Goal: Task Accomplishment & Management: Use online tool/utility

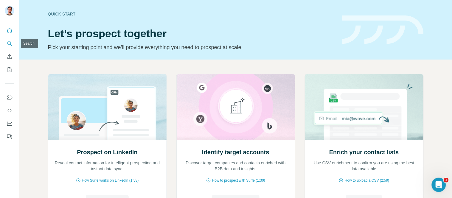
click at [10, 41] on icon "Search" at bounding box center [10, 44] width 6 height 6
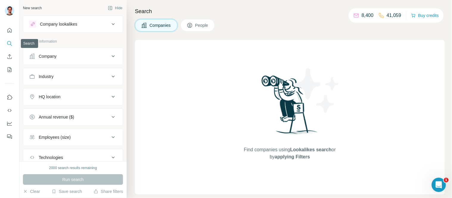
click at [10, 46] on button "Search" at bounding box center [10, 43] width 10 height 11
click at [71, 28] on button "Company lookalikes" at bounding box center [72, 24] width 99 height 14
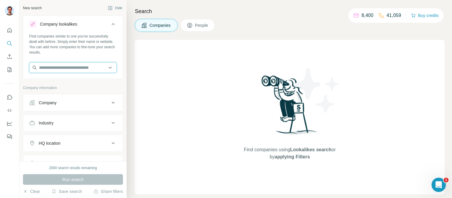
click at [74, 64] on input "text" at bounding box center [73, 67] width 88 height 11
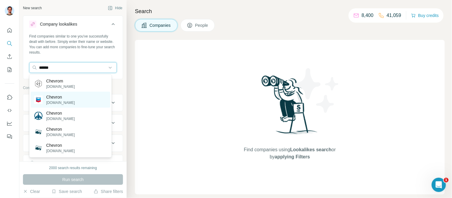
type input "******"
click at [66, 98] on p "Chevron" at bounding box center [60, 97] width 29 height 6
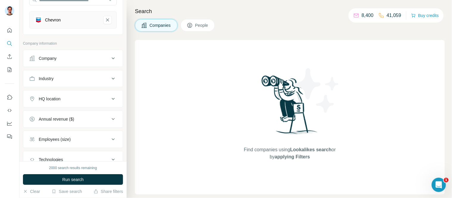
scroll to position [99, 0]
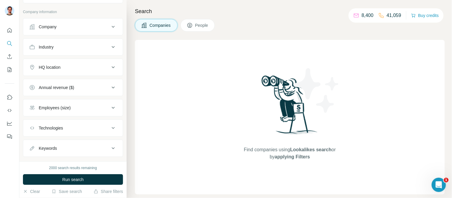
click at [73, 69] on div "HQ location" at bounding box center [69, 67] width 80 height 6
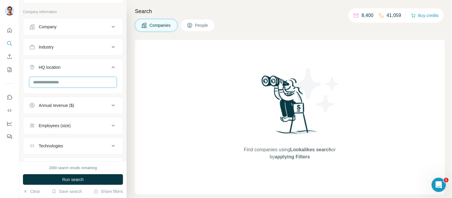
click at [71, 81] on input "text" at bounding box center [73, 82] width 88 height 11
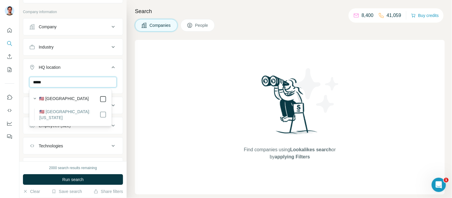
type input "*****"
click at [38, 99] on icon "button" at bounding box center [35, 99] width 6 height 6
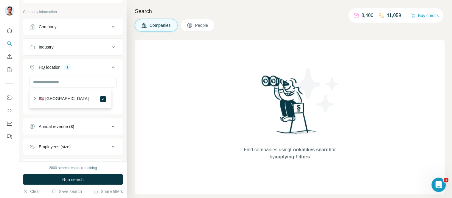
click at [20, 85] on div "New search Hide Company lookalikes 1 Find companies similar to one you've succe…" at bounding box center [72, 80] width 107 height 161
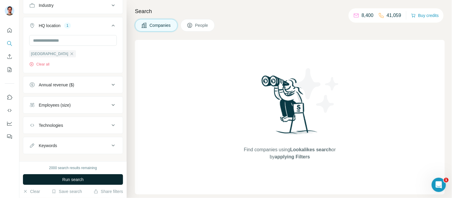
scroll to position [151, 0]
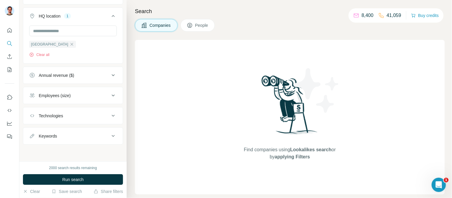
click at [89, 180] on button "Run search" at bounding box center [73, 179] width 100 height 11
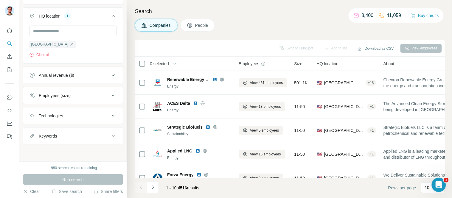
click at [81, 134] on div "Keywords" at bounding box center [69, 136] width 80 height 6
click at [68, 147] on input "text" at bounding box center [67, 150] width 76 height 11
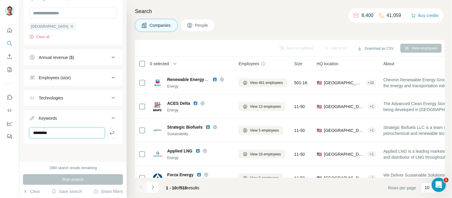
type input "*********"
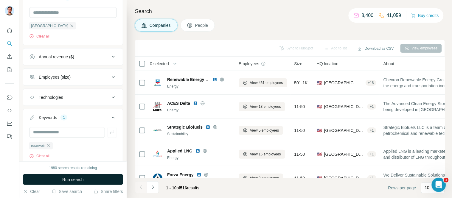
click at [79, 179] on span "Run search" at bounding box center [72, 180] width 21 height 6
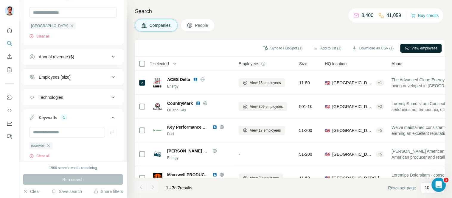
click at [415, 52] on div "Sync to HubSpot (1) Add to list (1) Download as CSV (1) View employees" at bounding box center [290, 48] width 304 height 10
click at [413, 46] on button "View employees" at bounding box center [420, 48] width 41 height 9
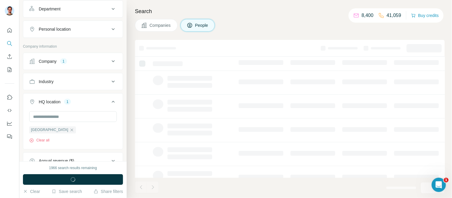
scroll to position [273, 0]
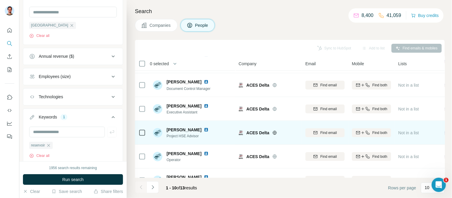
scroll to position [101, 0]
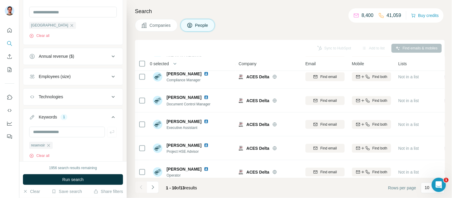
drag, startPoint x: 158, startPoint y: 30, endPoint x: 161, endPoint y: 39, distance: 9.8
click at [158, 29] on button "Companies" at bounding box center [156, 25] width 43 height 13
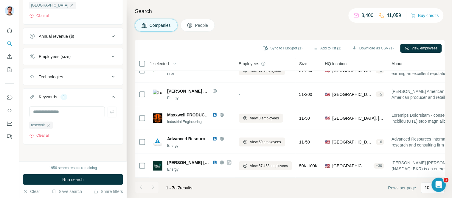
scroll to position [63, 0]
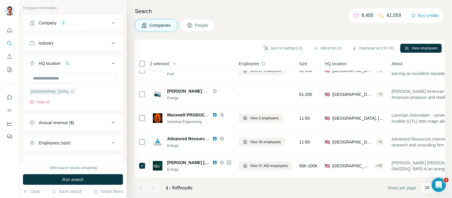
scroll to position [114, 0]
click at [25, 60] on button "HQ location 1" at bounding box center [72, 65] width 99 height 17
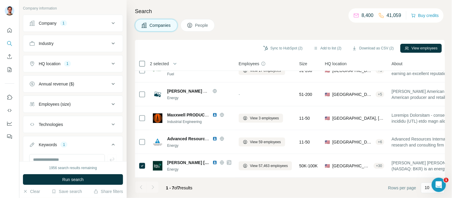
click at [79, 43] on div "Industry" at bounding box center [69, 44] width 80 height 6
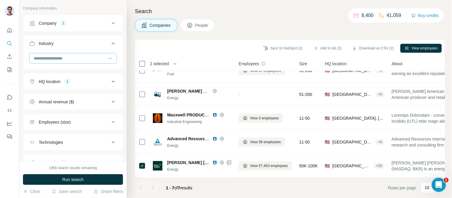
click at [76, 58] on input at bounding box center [70, 58] width 74 height 7
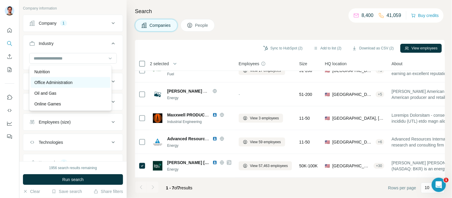
scroll to position [4296, 0]
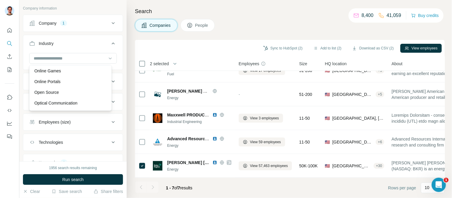
click at [46, 63] on p "Oil and Gas" at bounding box center [45, 60] width 22 height 6
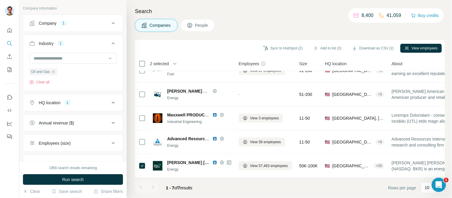
click at [24, 40] on button "Industry 1" at bounding box center [72, 44] width 99 height 17
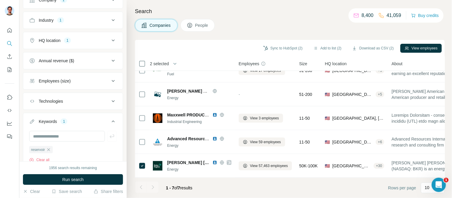
scroll to position [147, 0]
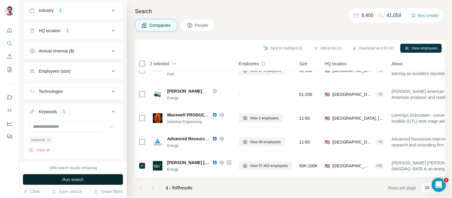
click at [84, 182] on span "Run search" at bounding box center [72, 180] width 21 height 6
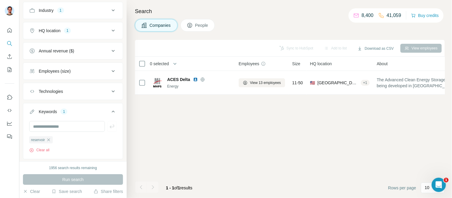
scroll to position [0, 0]
click at [52, 141] on div "reservoir" at bounding box center [41, 139] width 24 height 7
click at [49, 141] on icon "button" at bounding box center [48, 140] width 5 height 5
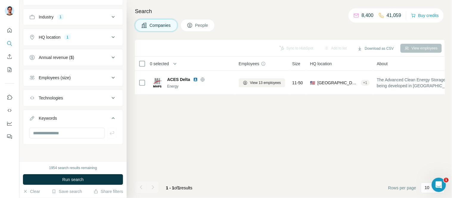
scroll to position [141, 0]
click at [72, 182] on span "Run search" at bounding box center [72, 180] width 21 height 6
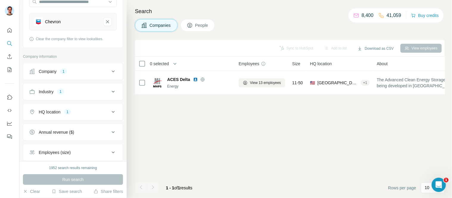
scroll to position [66, 0]
click at [79, 111] on div "HQ location 1" at bounding box center [69, 112] width 80 height 6
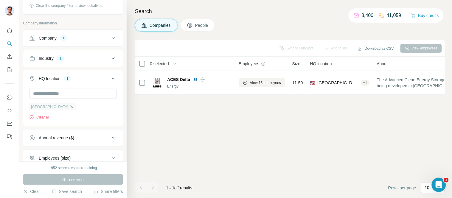
click at [71, 108] on icon "button" at bounding box center [72, 106] width 3 height 3
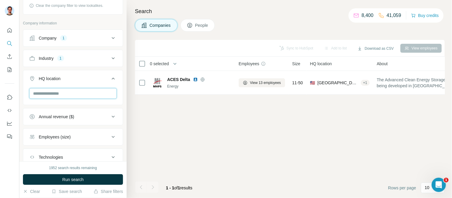
click at [52, 93] on input "text" at bounding box center [73, 93] width 88 height 11
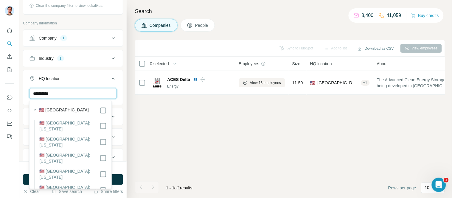
type input "**********"
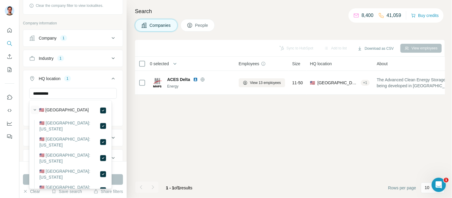
click at [34, 109] on icon "button" at bounding box center [35, 110] width 6 height 6
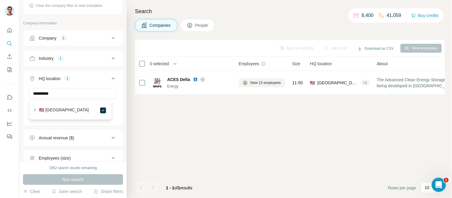
click at [24, 112] on div "**********" at bounding box center [72, 106] width 99 height 37
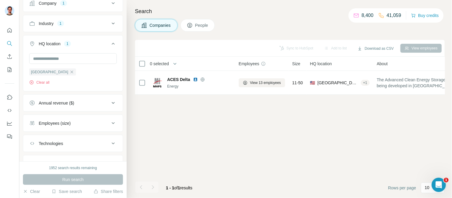
scroll to position [81, 0]
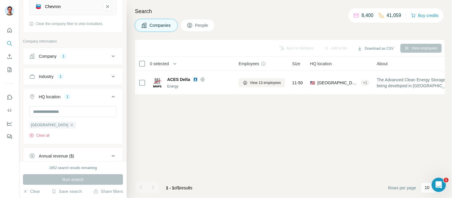
click at [72, 58] on div "Company 1" at bounding box center [69, 56] width 80 height 6
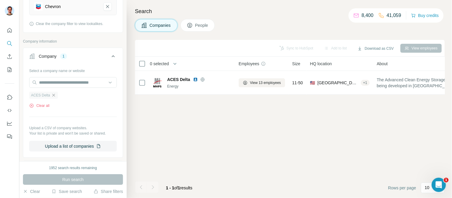
click at [54, 96] on icon "button" at bounding box center [53, 95] width 5 height 5
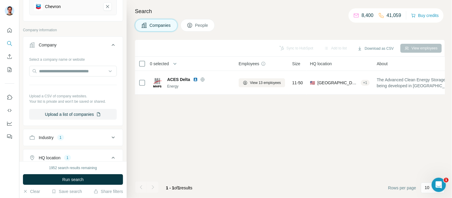
drag, startPoint x: 38, startPoint y: 46, endPoint x: 44, endPoint y: 45, distance: 6.1
click at [39, 46] on div "Company" at bounding box center [69, 45] width 80 height 6
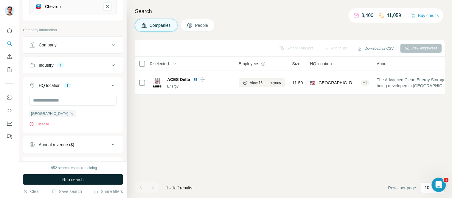
click at [75, 176] on button "Run search" at bounding box center [73, 179] width 100 height 11
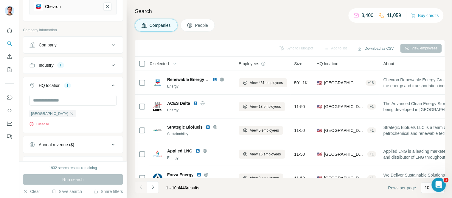
click at [44, 66] on div "Industry" at bounding box center [46, 65] width 15 height 6
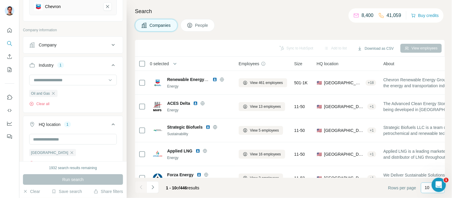
click at [427, 186] on p "10" at bounding box center [427, 188] width 5 height 6
click at [431, 142] on div "60" at bounding box center [433, 142] width 14 height 6
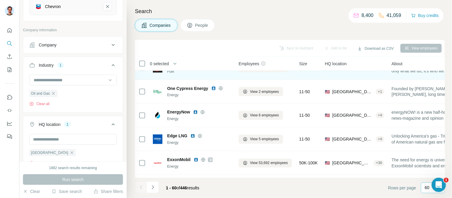
scroll to position [265, 0]
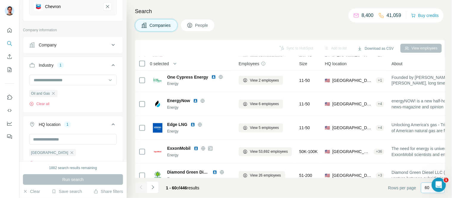
click at [37, 60] on button "Industry 1" at bounding box center [72, 66] width 99 height 17
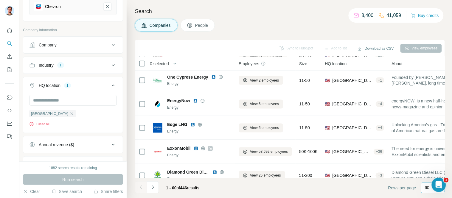
click at [33, 84] on icon at bounding box center [32, 86] width 6 height 6
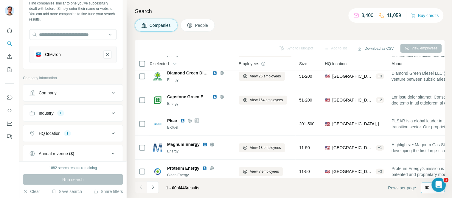
scroll to position [0, 0]
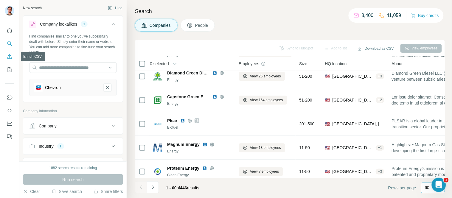
click at [11, 58] on icon "Enrich CSV" at bounding box center [9, 56] width 4 height 4
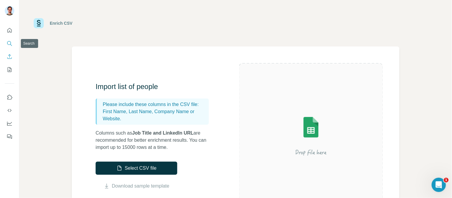
click at [10, 43] on icon "Search" at bounding box center [10, 44] width 6 height 6
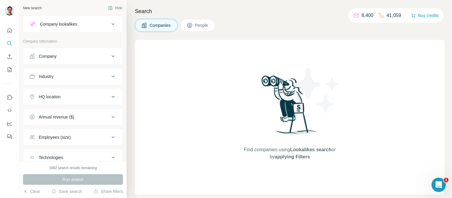
click at [77, 52] on button "Company" at bounding box center [72, 56] width 99 height 14
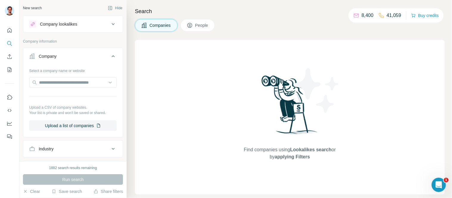
click at [85, 46] on div "Company information" at bounding box center [73, 43] width 100 height 9
click at [62, 81] on input "text" at bounding box center [73, 82] width 88 height 11
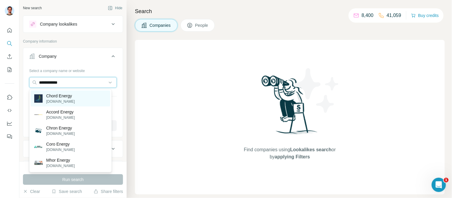
type input "**********"
click at [75, 97] on p "Chord Energy" at bounding box center [60, 96] width 29 height 6
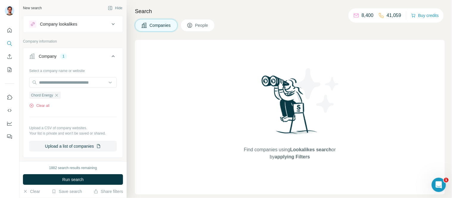
click at [60, 54] on div "Company 1" at bounding box center [69, 56] width 80 height 6
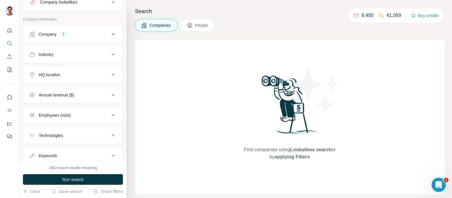
scroll to position [33, 0]
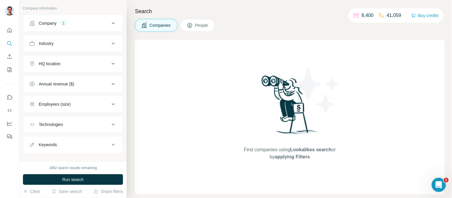
click at [74, 178] on span "Run search" at bounding box center [72, 180] width 21 height 6
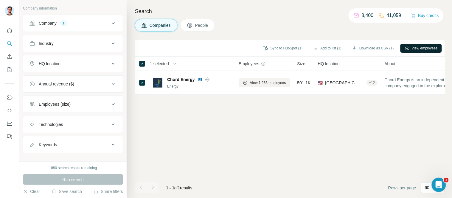
click at [429, 46] on button "View employees" at bounding box center [420, 48] width 41 height 9
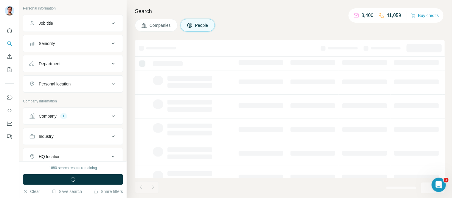
scroll to position [126, 0]
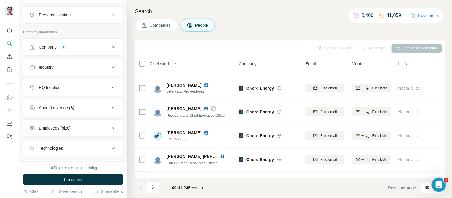
scroll to position [3, 0]
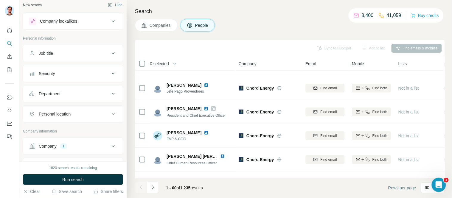
click at [69, 55] on div "Job title" at bounding box center [69, 53] width 80 height 6
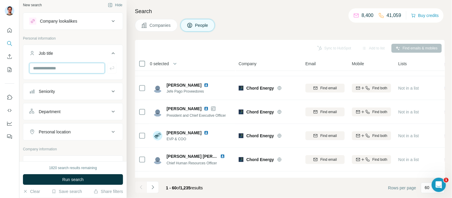
click at [75, 66] on input "text" at bounding box center [67, 68] width 76 height 11
type input "********"
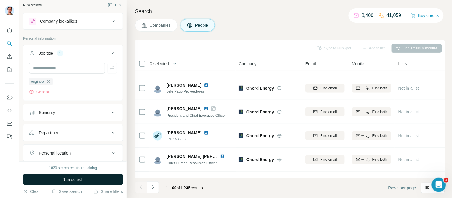
click at [71, 179] on span "Run search" at bounding box center [72, 180] width 21 height 6
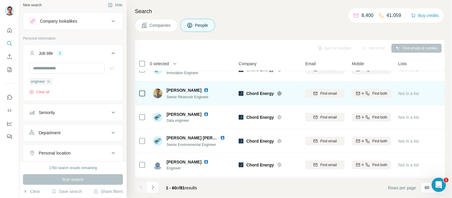
scroll to position [165, 0]
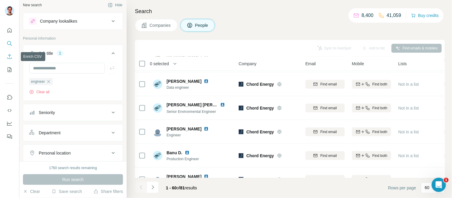
click at [11, 59] on icon "Enrich CSV" at bounding box center [10, 57] width 6 height 6
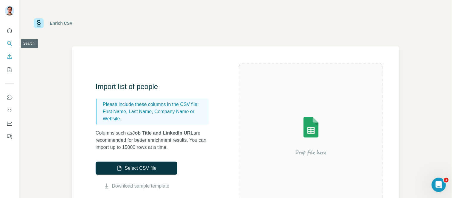
click at [8, 43] on icon "Search" at bounding box center [10, 44] width 6 height 6
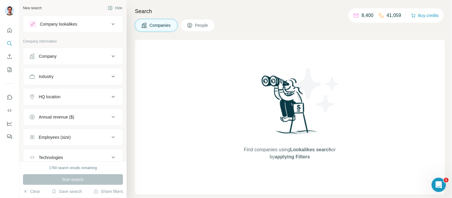
click at [84, 56] on div "Company" at bounding box center [69, 56] width 80 height 6
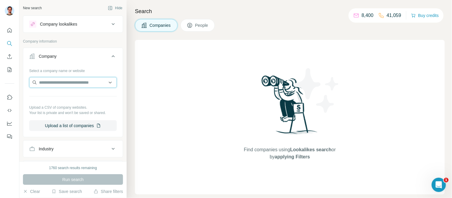
click at [64, 82] on input "text" at bounding box center [73, 82] width 88 height 11
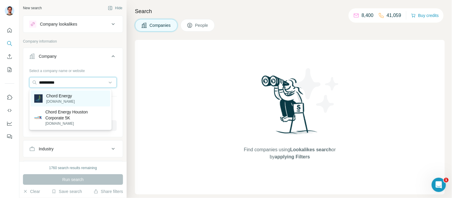
type input "**********"
click at [58, 98] on p "Chord Energy" at bounding box center [60, 96] width 29 height 6
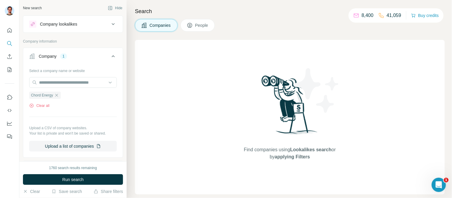
click at [76, 53] on div "Company 1" at bounding box center [69, 56] width 80 height 6
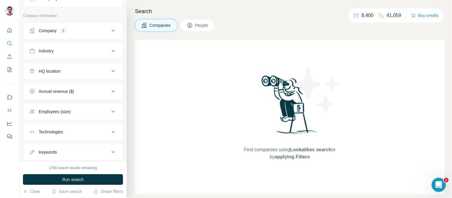
scroll to position [42, 0]
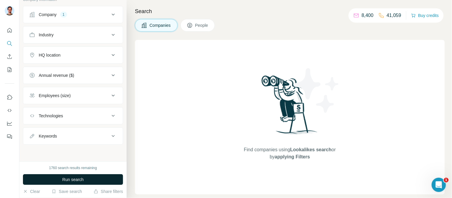
click at [76, 180] on span "Run search" at bounding box center [72, 180] width 21 height 6
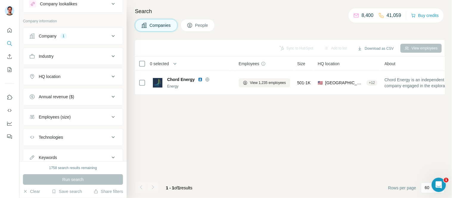
scroll to position [9, 0]
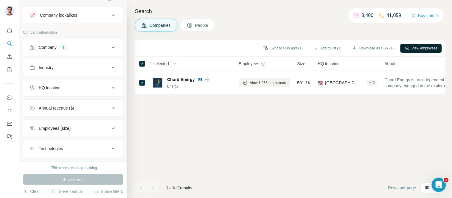
click at [417, 47] on button "View employees" at bounding box center [420, 48] width 41 height 9
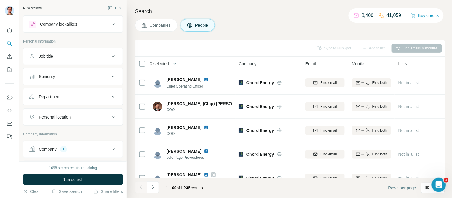
click at [66, 57] on div "Job title" at bounding box center [69, 56] width 80 height 6
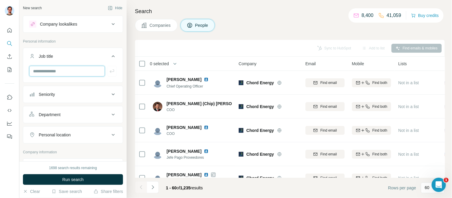
click at [66, 74] on input "text" at bounding box center [67, 71] width 76 height 11
type input "********"
click at [37, 58] on div "Job title 1" at bounding box center [69, 56] width 80 height 6
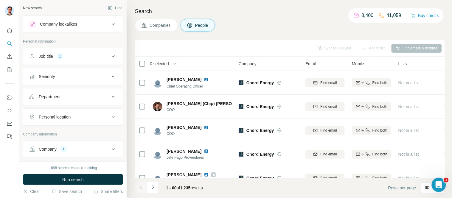
click at [60, 75] on div "Seniority" at bounding box center [69, 77] width 80 height 6
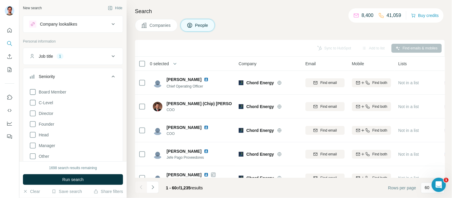
click at [60, 75] on div "Seniority" at bounding box center [69, 77] width 80 height 6
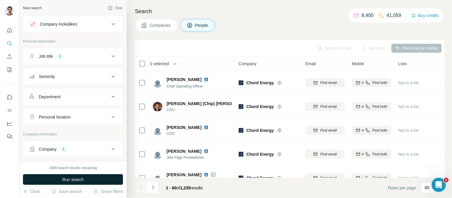
click at [65, 178] on span "Run search" at bounding box center [72, 180] width 21 height 6
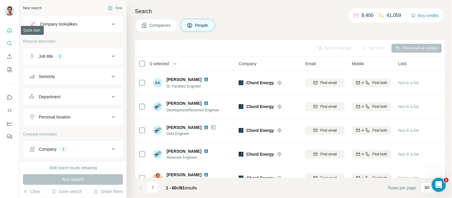
click at [5, 29] on button "Quick start" at bounding box center [10, 30] width 10 height 11
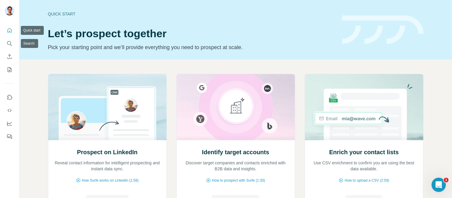
click at [9, 30] on icon "Quick start" at bounding box center [10, 30] width 6 height 6
click at [8, 45] on icon "Search" at bounding box center [10, 44] width 6 height 6
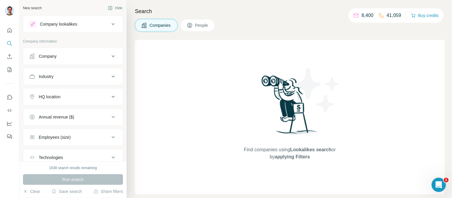
click at [68, 74] on div "Industry" at bounding box center [69, 77] width 80 height 6
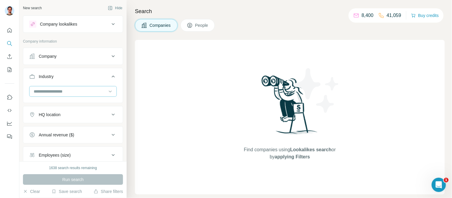
click at [52, 93] on input at bounding box center [70, 91] width 74 height 7
type input "***"
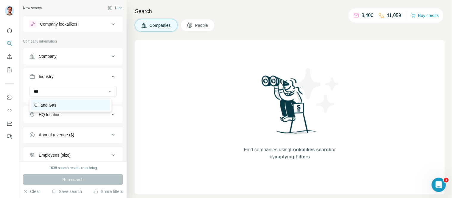
click at [49, 106] on p "Oil and Gas" at bounding box center [45, 105] width 22 height 6
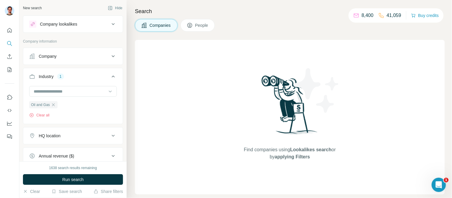
click at [36, 76] on div "Industry 1" at bounding box center [69, 77] width 80 height 6
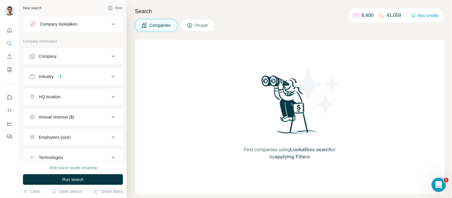
drag, startPoint x: 62, startPoint y: 97, endPoint x: 88, endPoint y: 105, distance: 27.9
click at [62, 97] on div "HQ location" at bounding box center [69, 97] width 80 height 6
click at [70, 114] on input "text" at bounding box center [73, 111] width 88 height 11
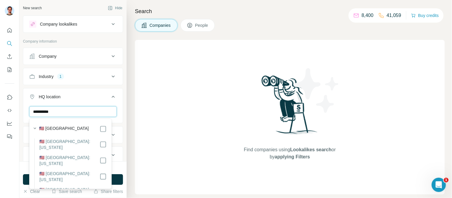
type input "**********"
click at [35, 128] on icon "button" at bounding box center [35, 128] width 6 height 6
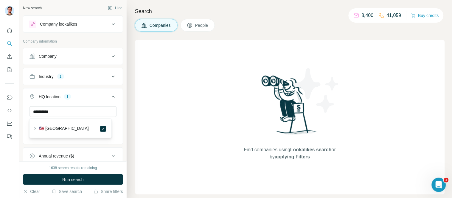
click at [24, 113] on div "**********" at bounding box center [72, 124] width 99 height 37
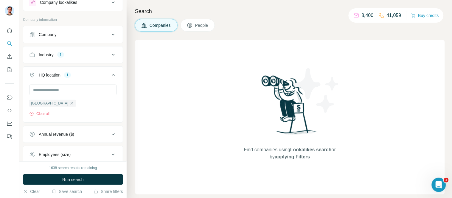
scroll to position [33, 0]
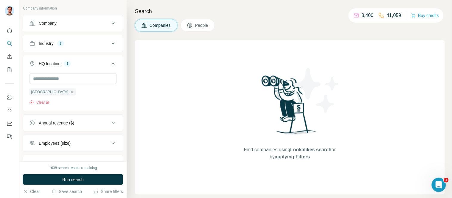
click at [30, 67] on button "HQ location 1" at bounding box center [72, 65] width 99 height 17
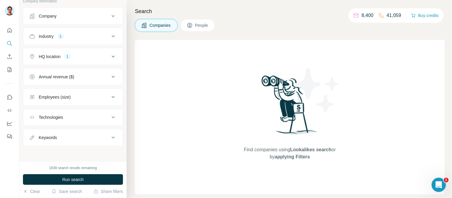
scroll to position [42, 0]
click at [58, 133] on div "Keywords" at bounding box center [69, 136] width 80 height 6
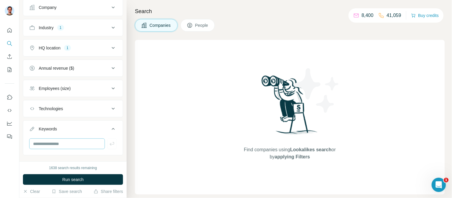
scroll to position [60, 0]
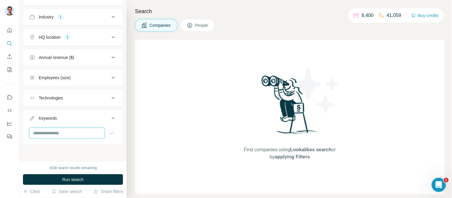
click at [73, 131] on input "text" at bounding box center [67, 133] width 76 height 11
type input "*******"
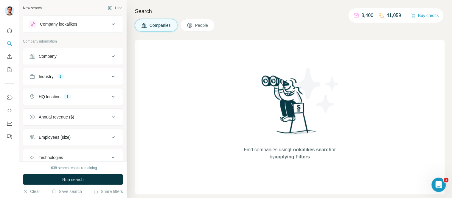
scroll to position [66, 0]
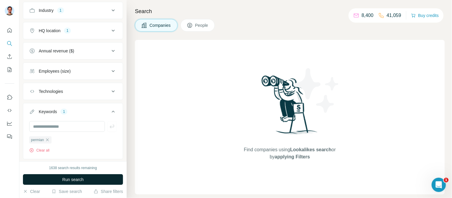
click at [89, 177] on button "Run search" at bounding box center [73, 179] width 100 height 11
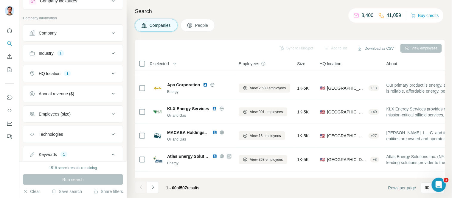
scroll to position [0, 0]
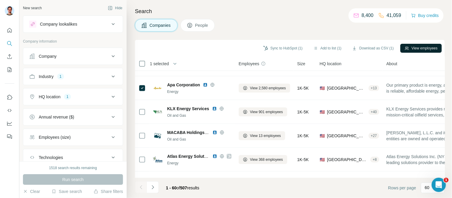
click at [408, 49] on button "View employees" at bounding box center [420, 48] width 41 height 9
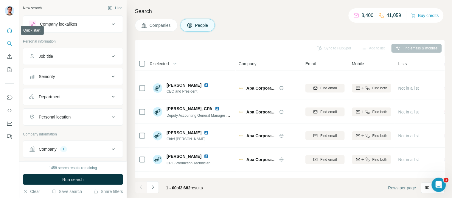
click at [14, 27] on button "Quick start" at bounding box center [10, 30] width 10 height 11
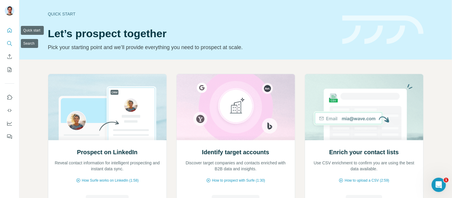
click at [10, 44] on icon "Search" at bounding box center [10, 44] width 6 height 6
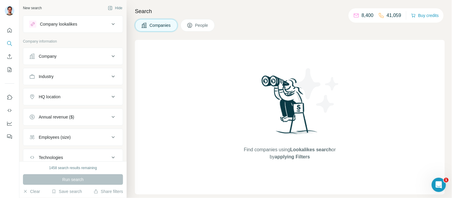
click at [41, 49] on button "Company" at bounding box center [72, 56] width 99 height 14
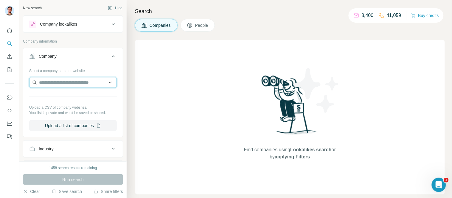
click at [65, 84] on input "text" at bounding box center [73, 82] width 88 height 11
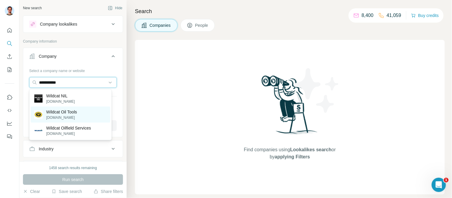
type input "**********"
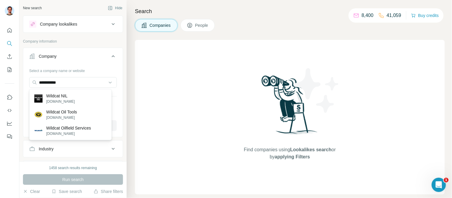
click at [85, 111] on div "Wildcat Oil Tools [DOMAIN_NAME]" at bounding box center [71, 115] width 80 height 16
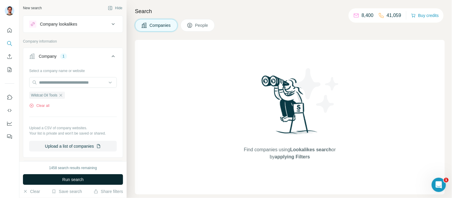
click at [73, 180] on span "Run search" at bounding box center [72, 180] width 21 height 6
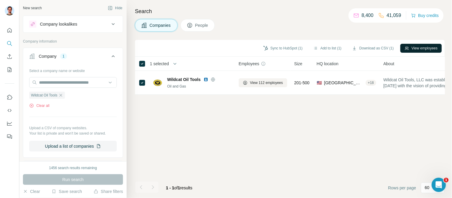
click at [424, 51] on button "View employees" at bounding box center [420, 48] width 41 height 9
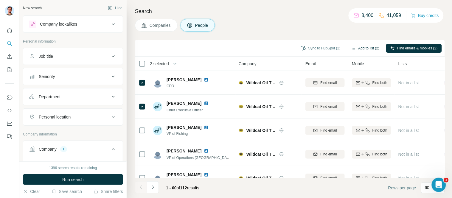
click at [368, 46] on button "Add to list (2)" at bounding box center [365, 48] width 37 height 9
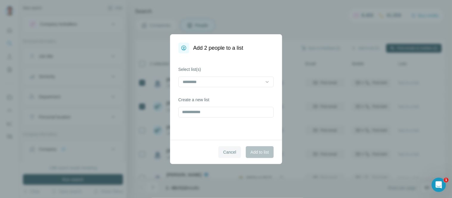
click at [227, 153] on span "Cancel" at bounding box center [229, 152] width 13 height 6
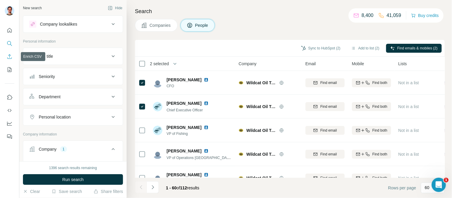
drag, startPoint x: 11, startPoint y: 56, endPoint x: 11, endPoint y: 61, distance: 5.4
click at [11, 61] on button "Enrich CSV" at bounding box center [10, 56] width 10 height 11
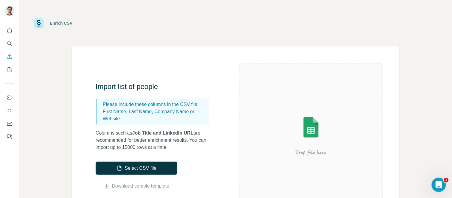
drag, startPoint x: 11, startPoint y: 62, endPoint x: 10, endPoint y: 70, distance: 8.0
click at [10, 70] on icon "My lists" at bounding box center [10, 70] width 6 height 6
click at [10, 69] on icon "My lists" at bounding box center [10, 70] width 6 height 6
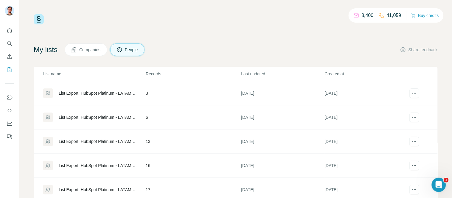
click at [88, 52] on span "Companies" at bounding box center [90, 50] width 22 height 6
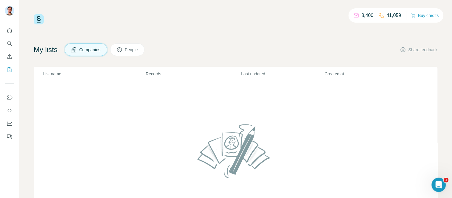
click at [138, 48] on span "People" at bounding box center [132, 50] width 14 height 6
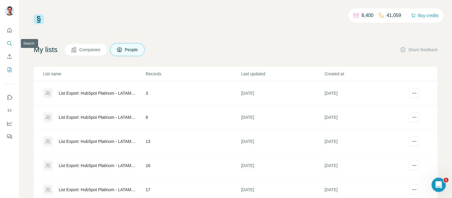
click at [11, 42] on icon "Search" at bounding box center [10, 44] width 6 height 6
